Goal: Task Accomplishment & Management: Manage account settings

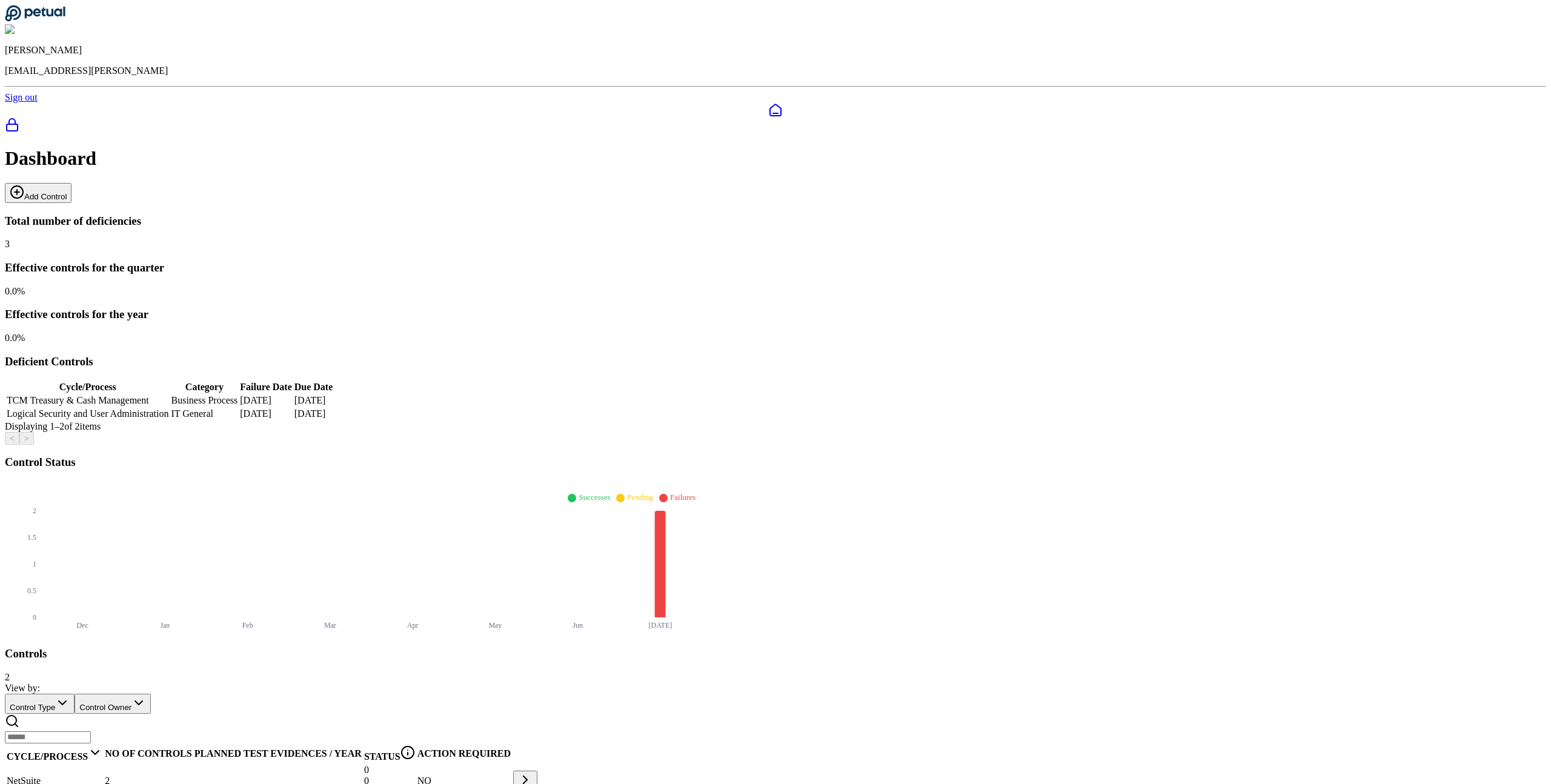
click at [103, 764] on td "NetSuite" at bounding box center [54, 781] width 97 height 34
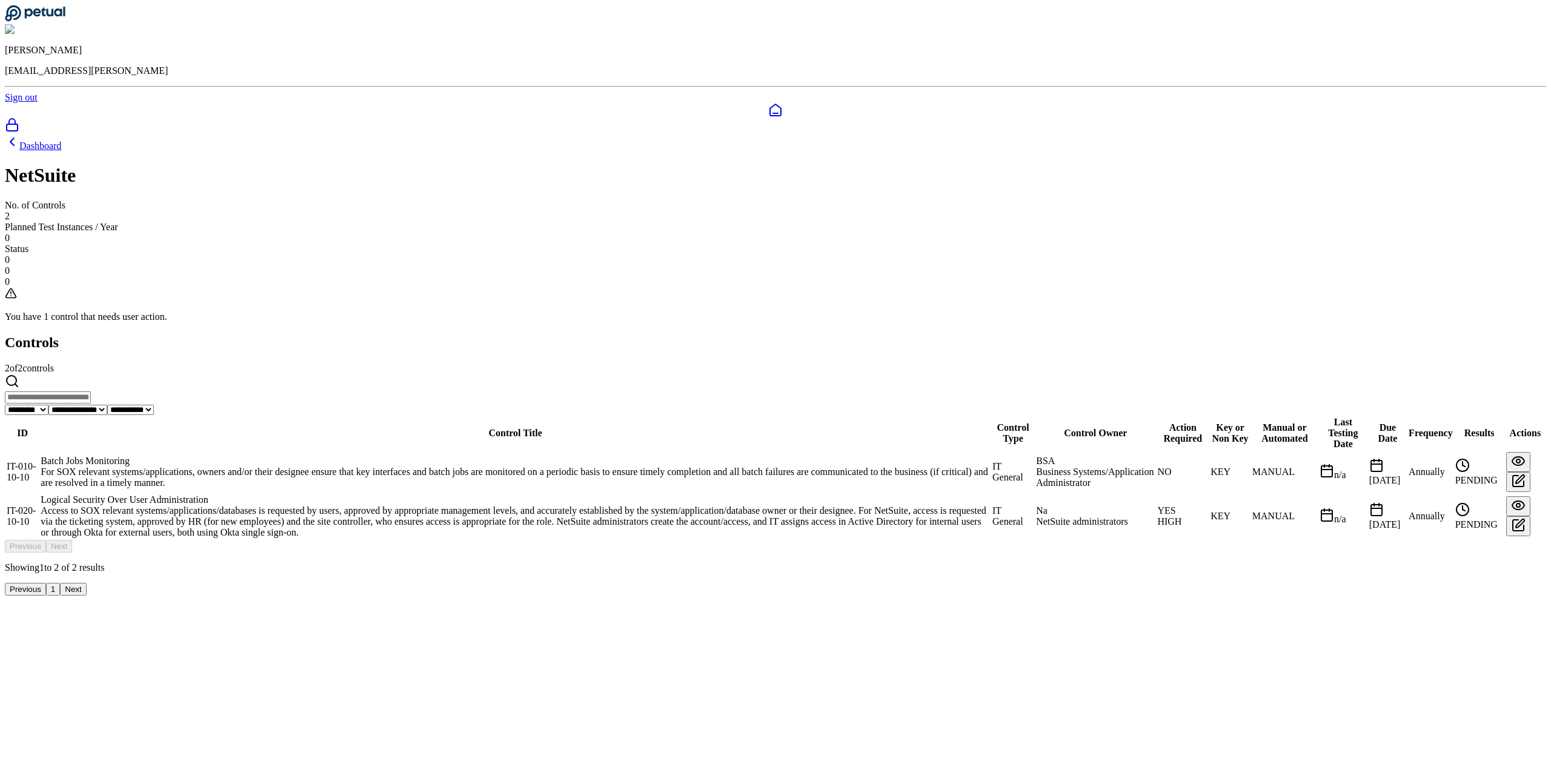
click at [562, 494] on div "Logical Security Over User Administration" at bounding box center [515, 500] width 949 height 11
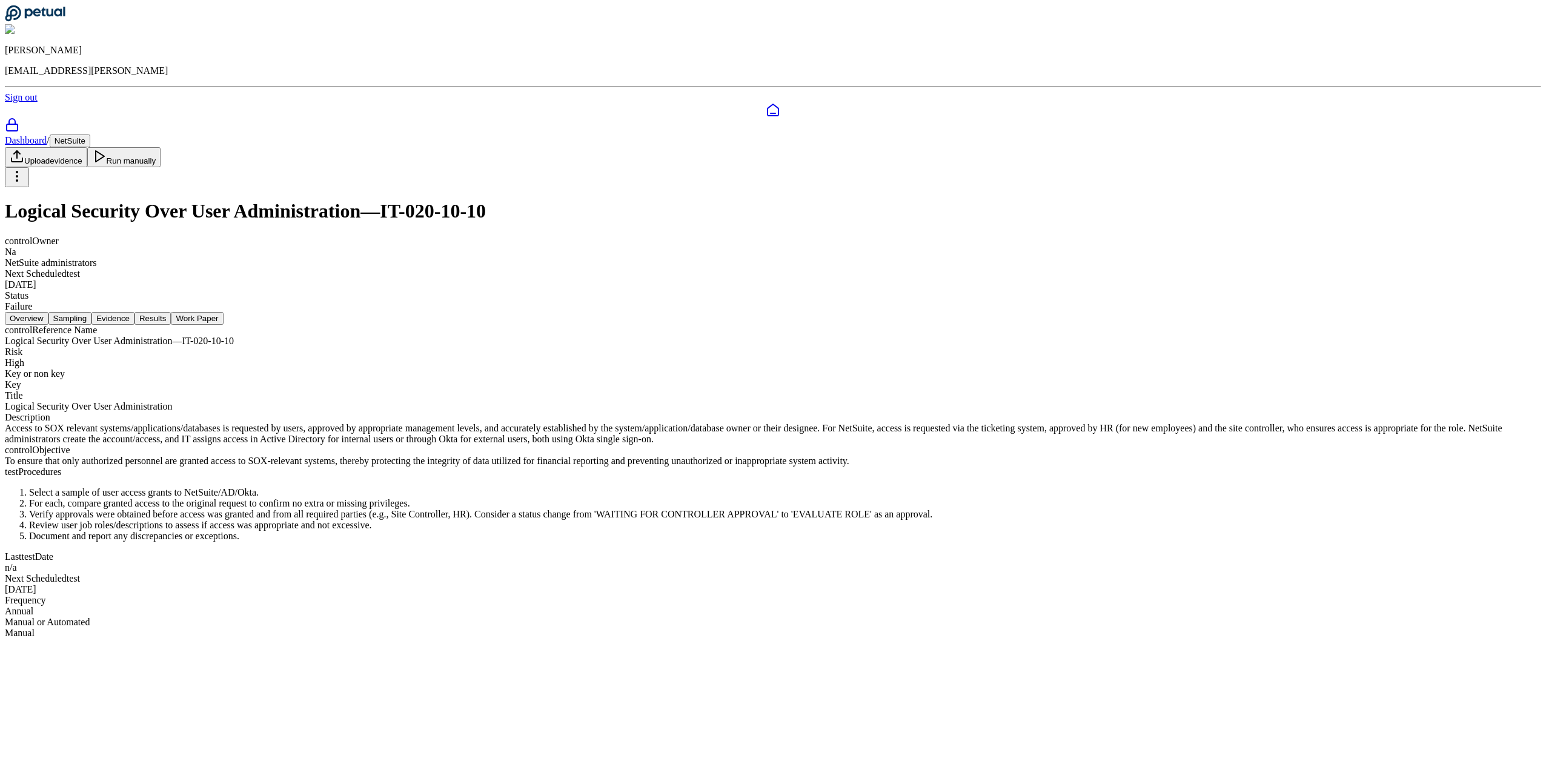
click at [171, 312] on button "Results" at bounding box center [152, 318] width 36 height 12
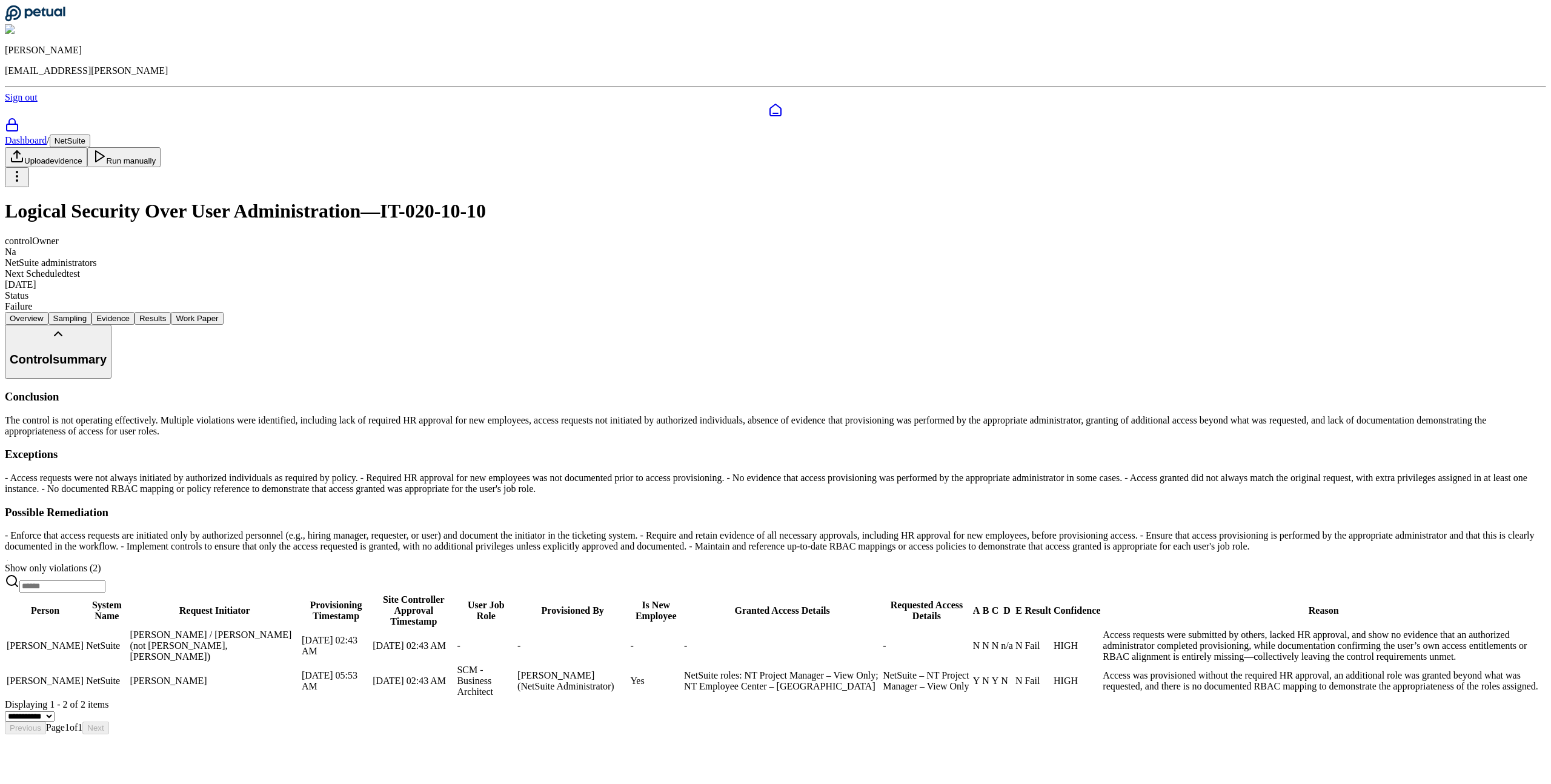
click at [716, 392] on html "[PERSON_NAME] [PERSON_NAME][EMAIL_ADDRESS] Sign out Dashboard / NetSuite Upload…" at bounding box center [775, 372] width 1551 height 744
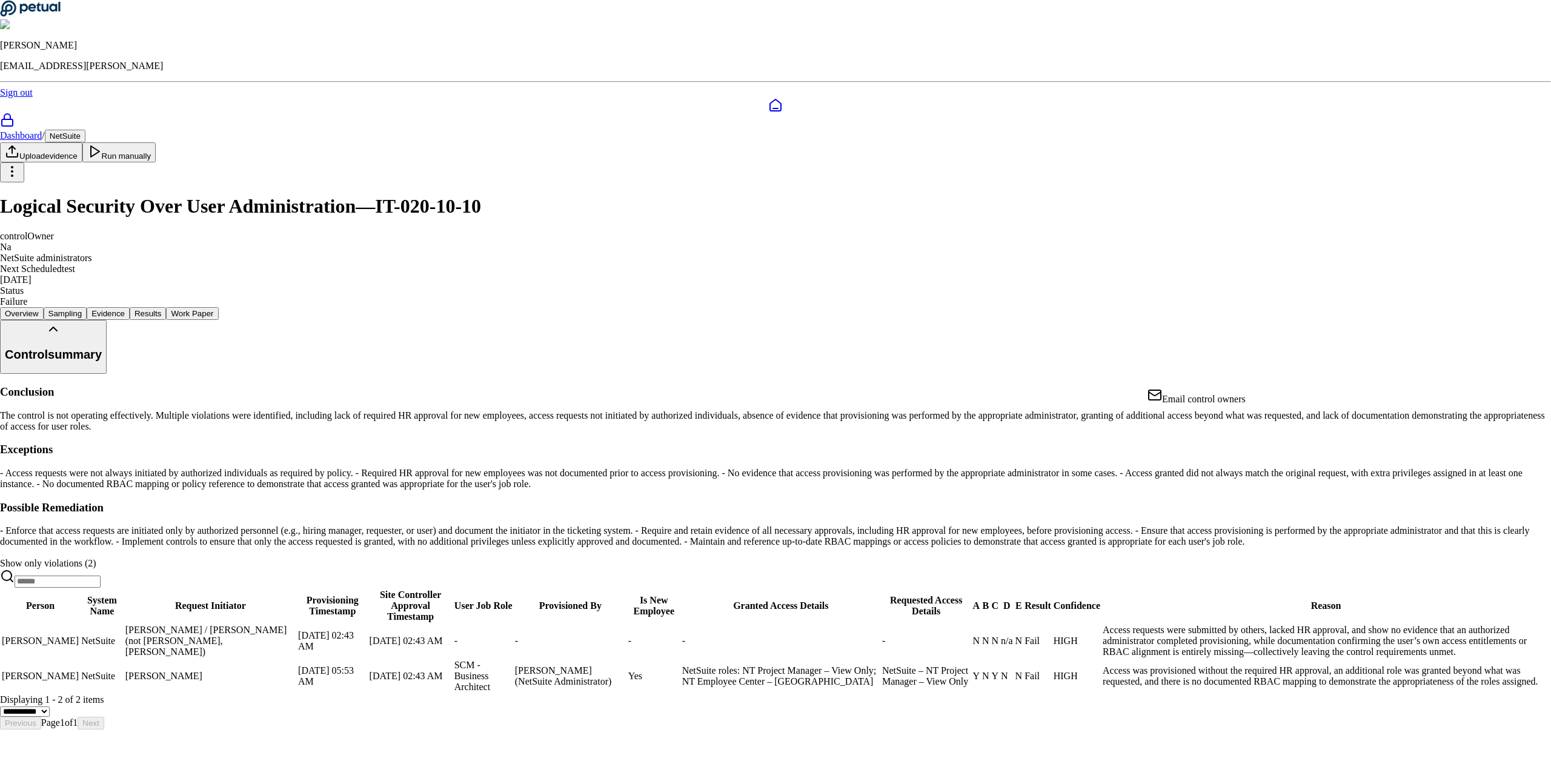
click at [1203, 400] on div "Email control owners" at bounding box center [1196, 396] width 98 height 17
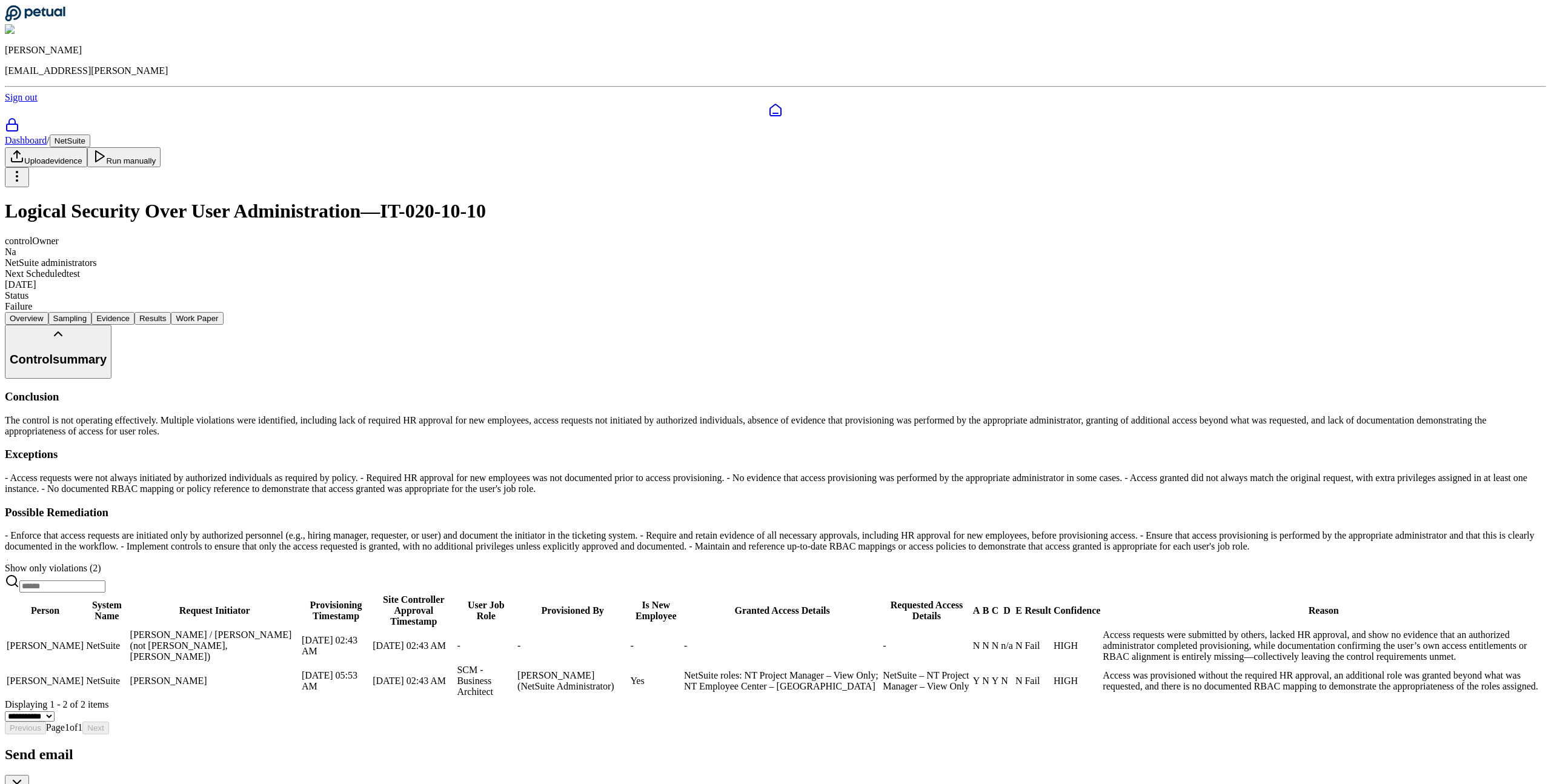
click at [43, 761] on icon "Notifications (F8)" at bounding box center [39, 765] width 10 height 10
